Goal: Book appointment/travel/reservation

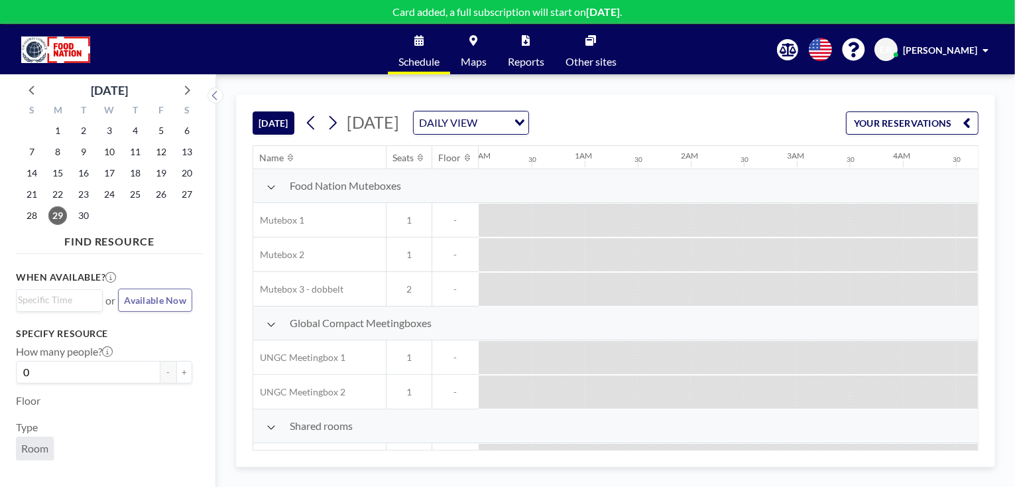
scroll to position [0, 1273]
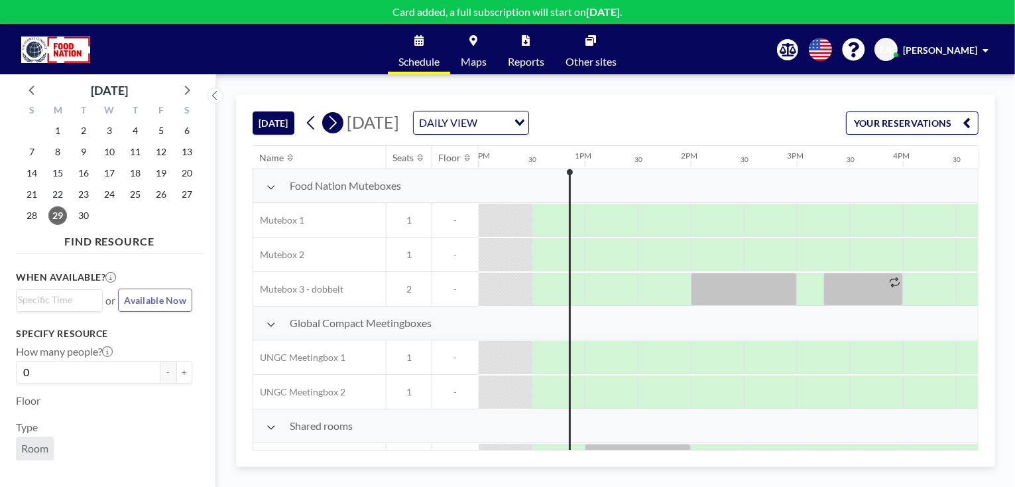
click at [334, 125] on icon at bounding box center [332, 123] width 13 height 20
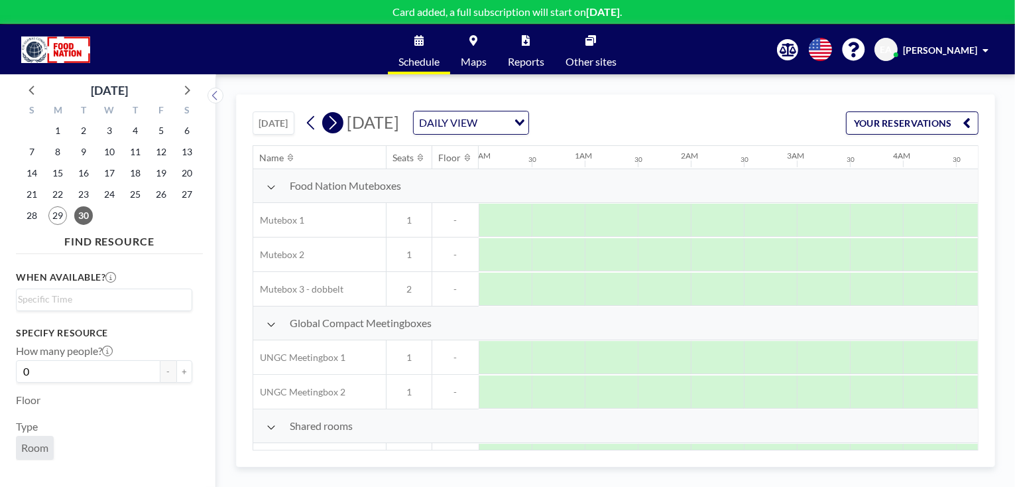
click at [335, 125] on icon at bounding box center [333, 123] width 7 height 14
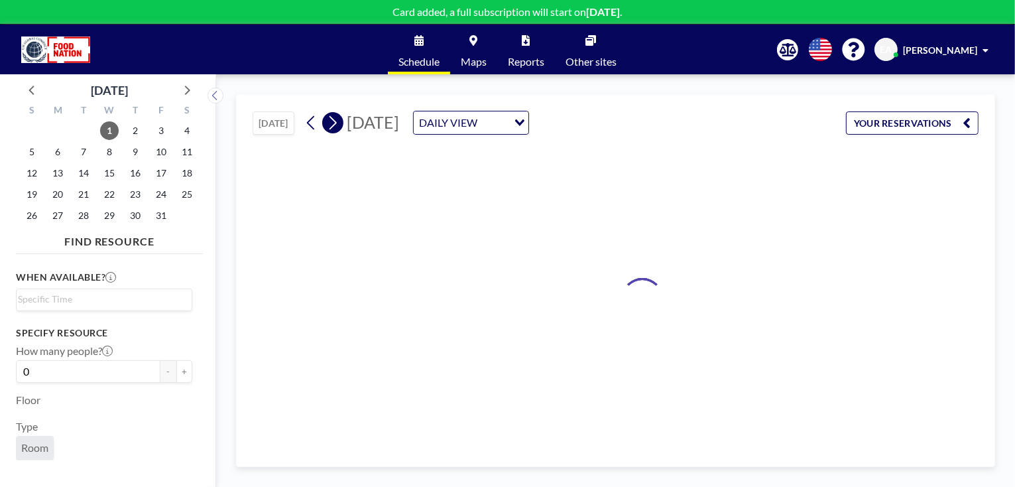
click at [335, 125] on icon at bounding box center [333, 123] width 7 height 14
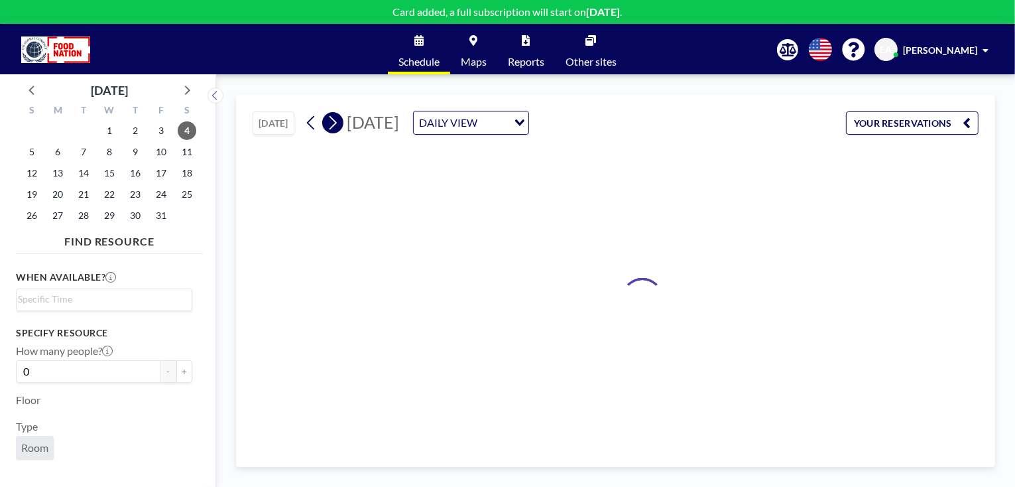
click at [335, 125] on icon at bounding box center [333, 123] width 7 height 14
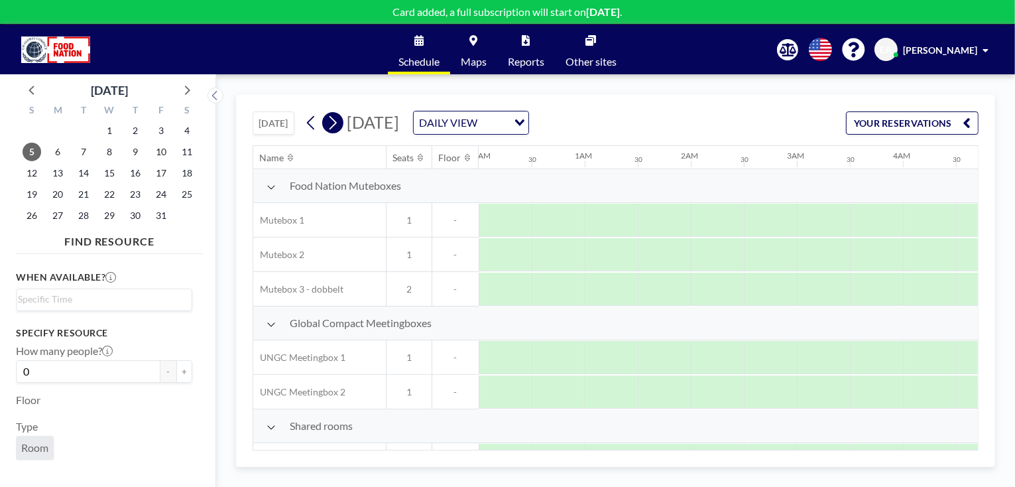
scroll to position [0, 679]
click at [335, 125] on icon at bounding box center [333, 123] width 7 height 14
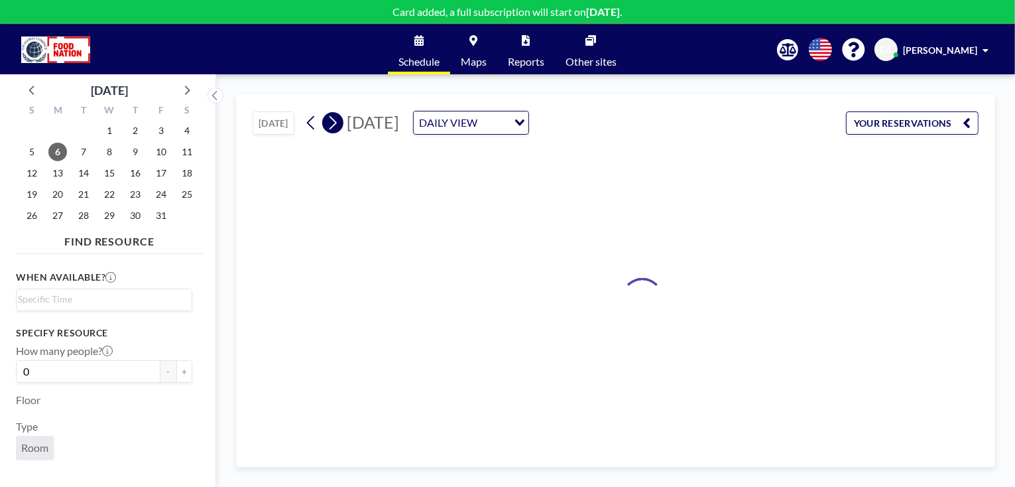
click at [335, 125] on icon at bounding box center [333, 123] width 7 height 14
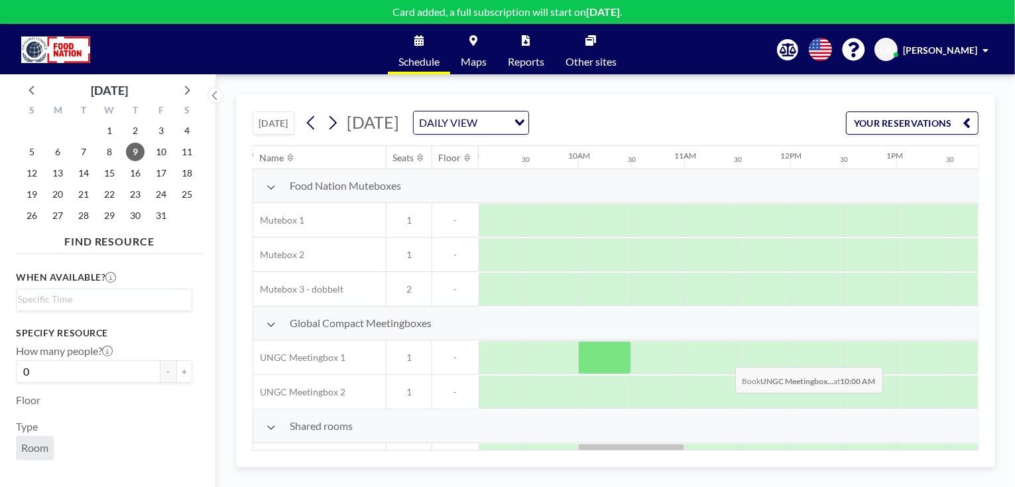
scroll to position [0, 962]
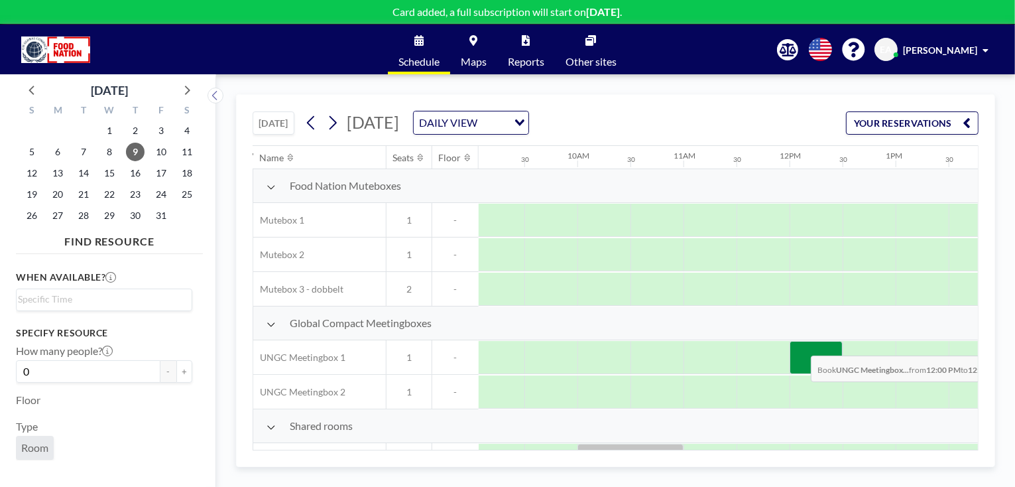
click at [800, 345] on div at bounding box center [816, 357] width 53 height 33
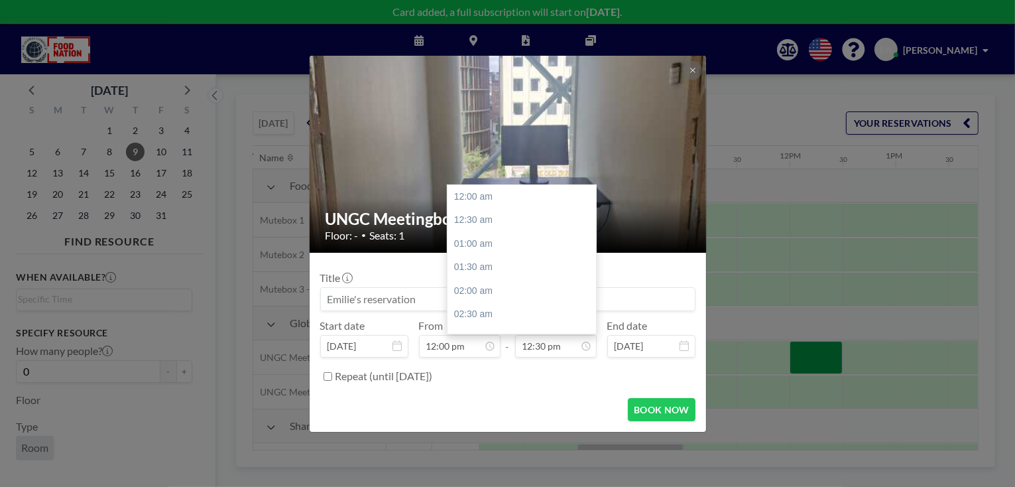
scroll to position [590, 0]
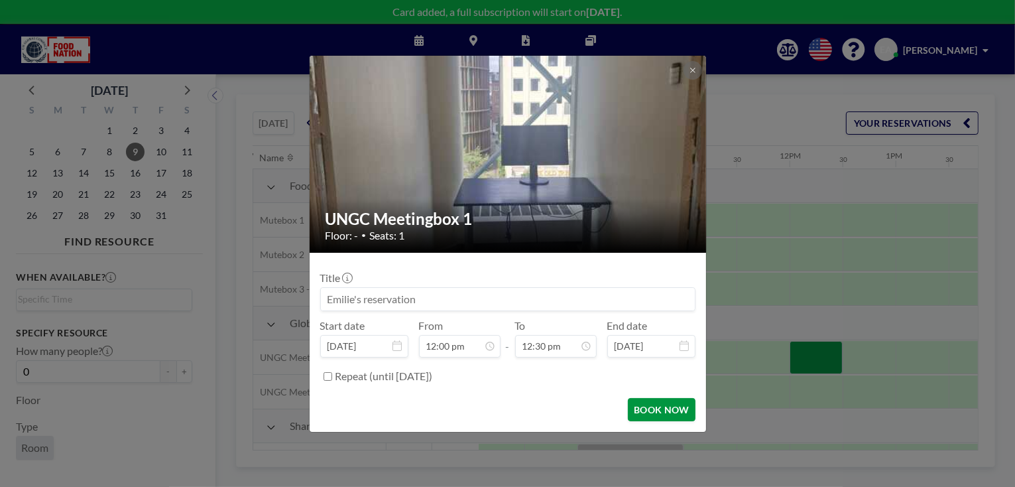
click at [654, 407] on button "BOOK NOW" at bounding box center [661, 409] width 67 height 23
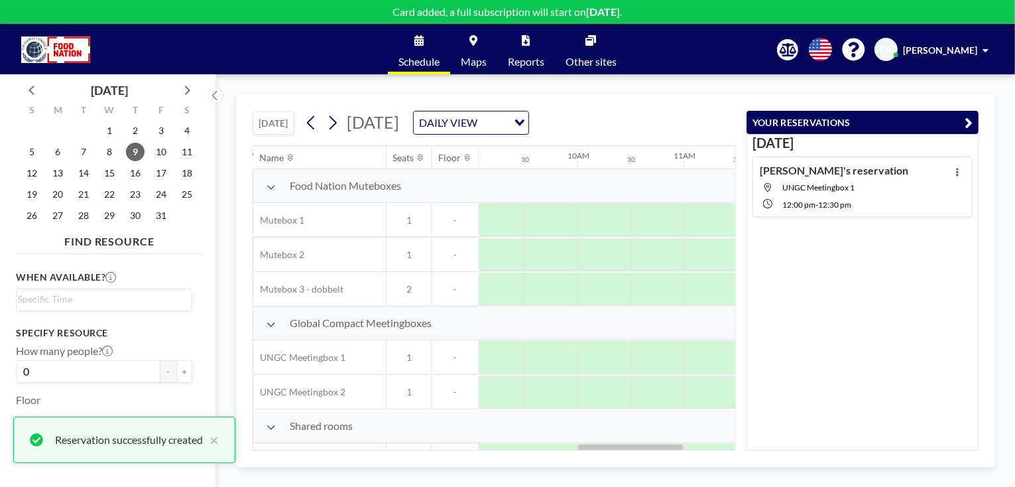
click at [968, 118] on icon "button" at bounding box center [969, 123] width 8 height 16
